Goal: Navigation & Orientation: Find specific page/section

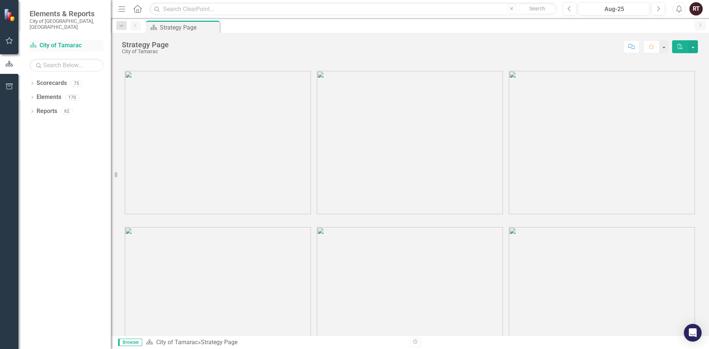
click at [51, 41] on link "Scorecard City of Tamarac" at bounding box center [67, 45] width 74 height 8
click at [36, 105] on div "Dropdown Reports 62" at bounding box center [70, 112] width 81 height 14
click at [51, 79] on link "Scorecards" at bounding box center [52, 83] width 30 height 8
click at [44, 81] on link "Scorecards" at bounding box center [52, 83] width 30 height 8
click at [50, 93] on link "Elements" at bounding box center [49, 97] width 25 height 8
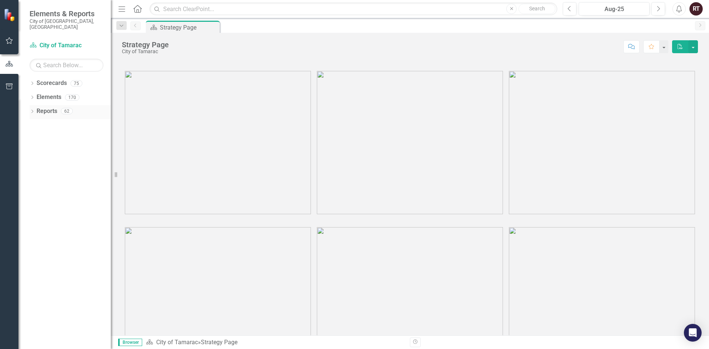
click at [49, 107] on link "Reports" at bounding box center [47, 111] width 21 height 8
click at [9, 41] on icon "button" at bounding box center [10, 41] width 8 height 6
click at [192, 156] on img at bounding box center [218, 142] width 186 height 143
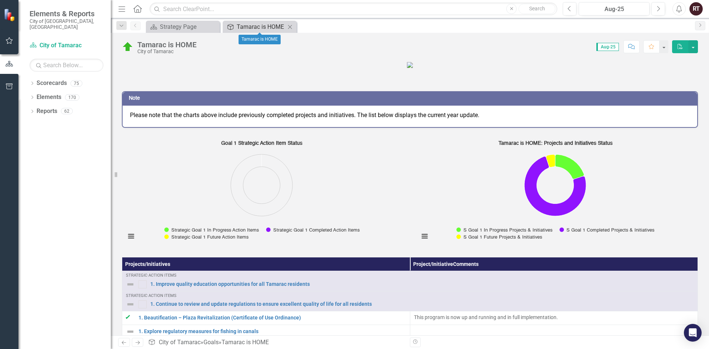
click at [243, 27] on div "Tamarac is HOME" at bounding box center [261, 26] width 49 height 9
click at [58, 79] on link "Scorecards" at bounding box center [52, 83] width 30 height 8
